Goal: Answer question/provide support: Answer question/provide support

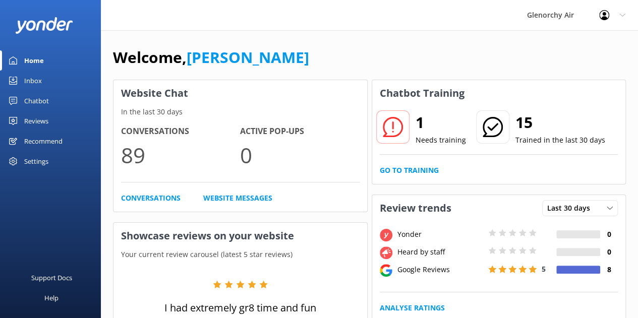
click at [39, 83] on div "Inbox" at bounding box center [33, 81] width 18 height 20
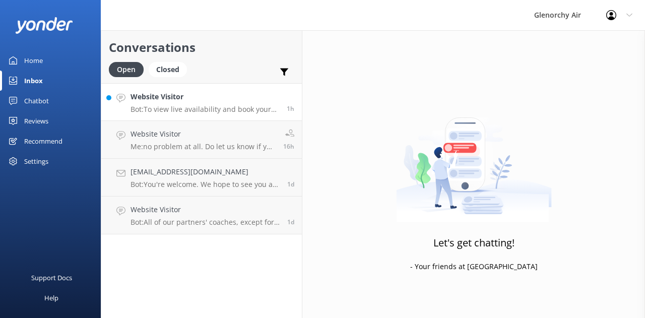
click at [208, 93] on h4 "Website Visitor" at bounding box center [205, 96] width 149 height 11
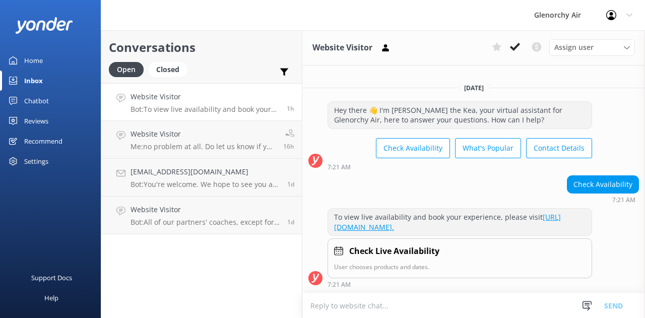
click at [31, 97] on div "Chatbot" at bounding box center [36, 101] width 25 height 20
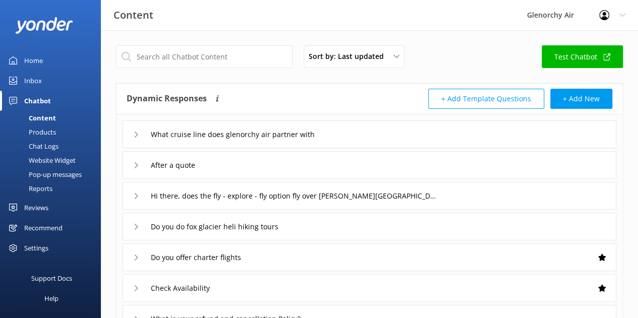
click at [42, 135] on div "Products" at bounding box center [31, 132] width 50 height 14
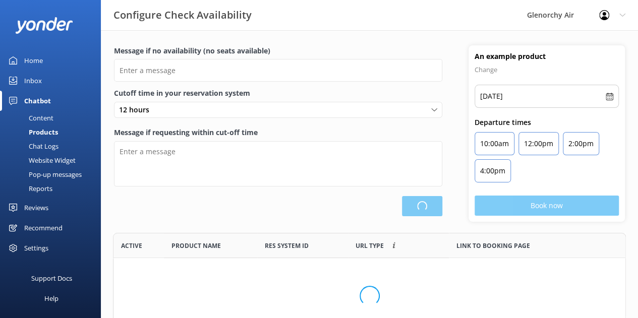
type input "There are no seats available, please check an alternative day"
type textarea "Our online booking system closes {hours} prior to departure. Please contact us …"
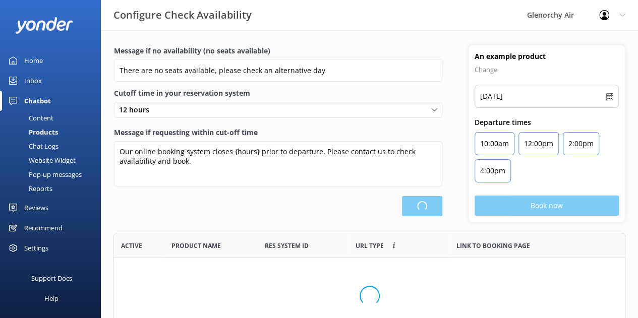
scroll to position [295, 504]
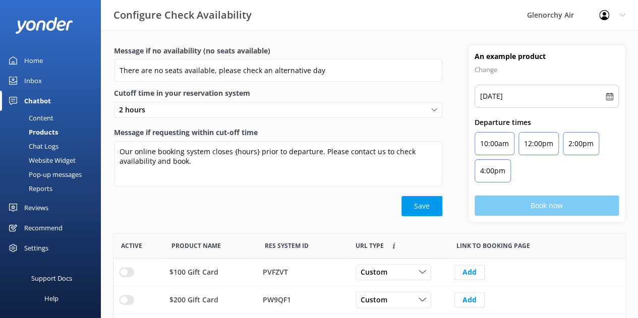
click at [45, 144] on div "Chat Logs" at bounding box center [32, 146] width 52 height 14
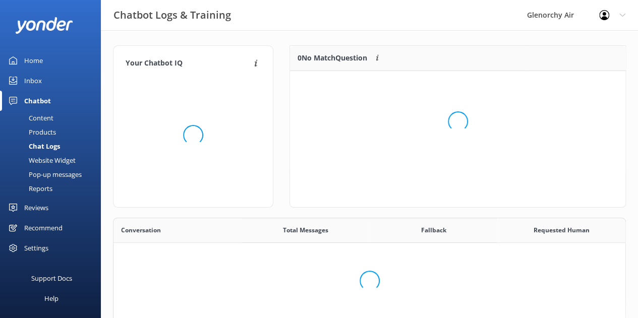
scroll to position [345, 504]
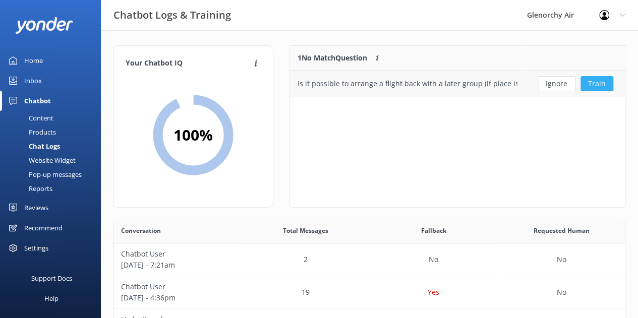
click at [589, 84] on button "Train" at bounding box center [596, 83] width 33 height 15
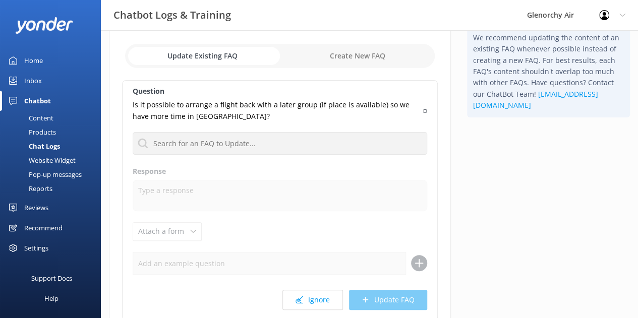
scroll to position [48, 0]
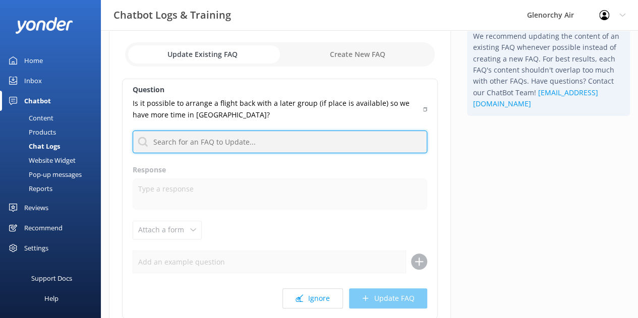
click at [214, 139] on input "text" at bounding box center [280, 142] width 294 height 23
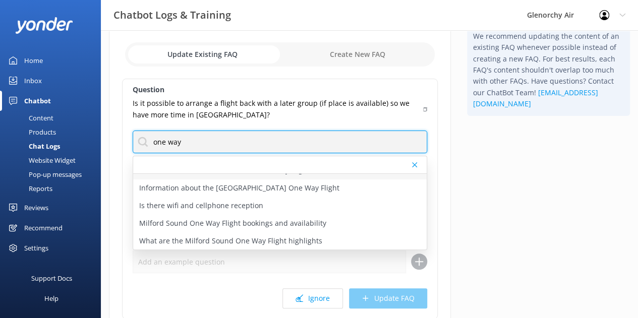
scroll to position [66, 0]
type input "one way"
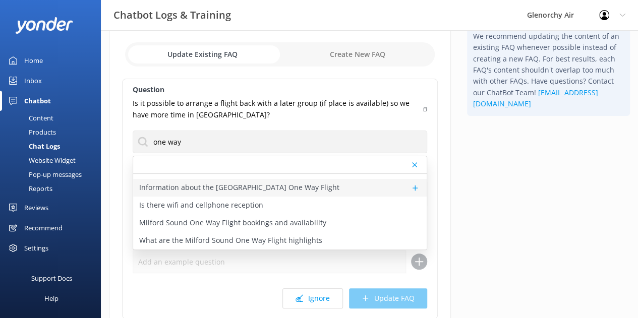
click at [187, 186] on p "Information about the [GEOGRAPHIC_DATA] One Way Flight" at bounding box center [239, 187] width 200 height 11
type textarea "Milford Sound One Way Flight is perfect if you're meeting up with friends, spen…"
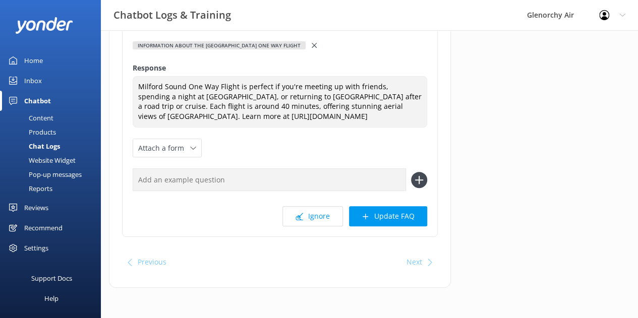
scroll to position [148, 0]
click at [387, 224] on button "Update FAQ" at bounding box center [388, 216] width 78 height 20
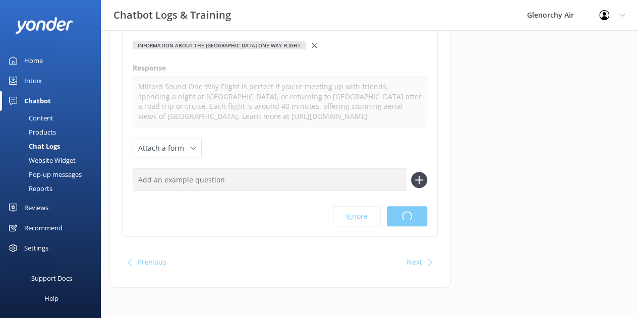
scroll to position [0, 0]
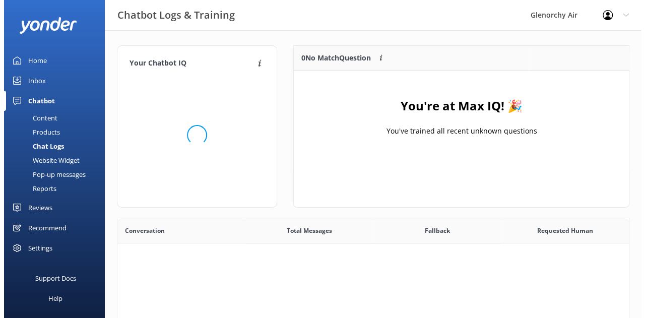
scroll to position [118, 328]
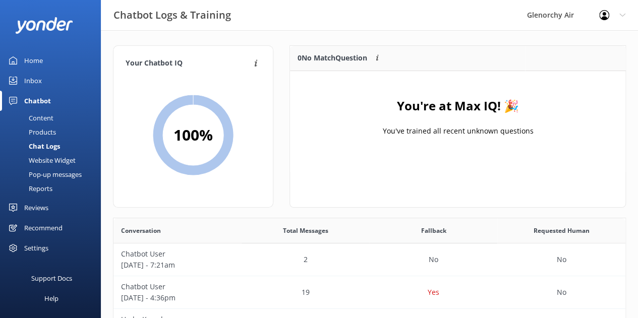
click at [34, 86] on div "Inbox" at bounding box center [33, 81] width 18 height 20
